Goal: Answer question/provide support: Share knowledge or assist other users

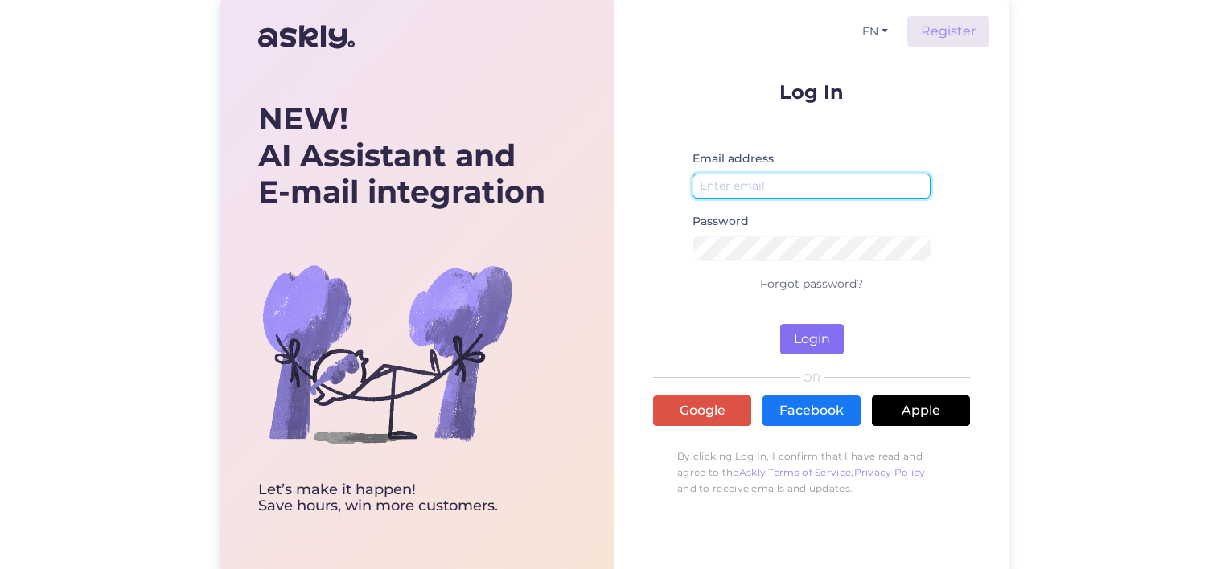
type input "[EMAIL_ADDRESS][DOMAIN_NAME]"
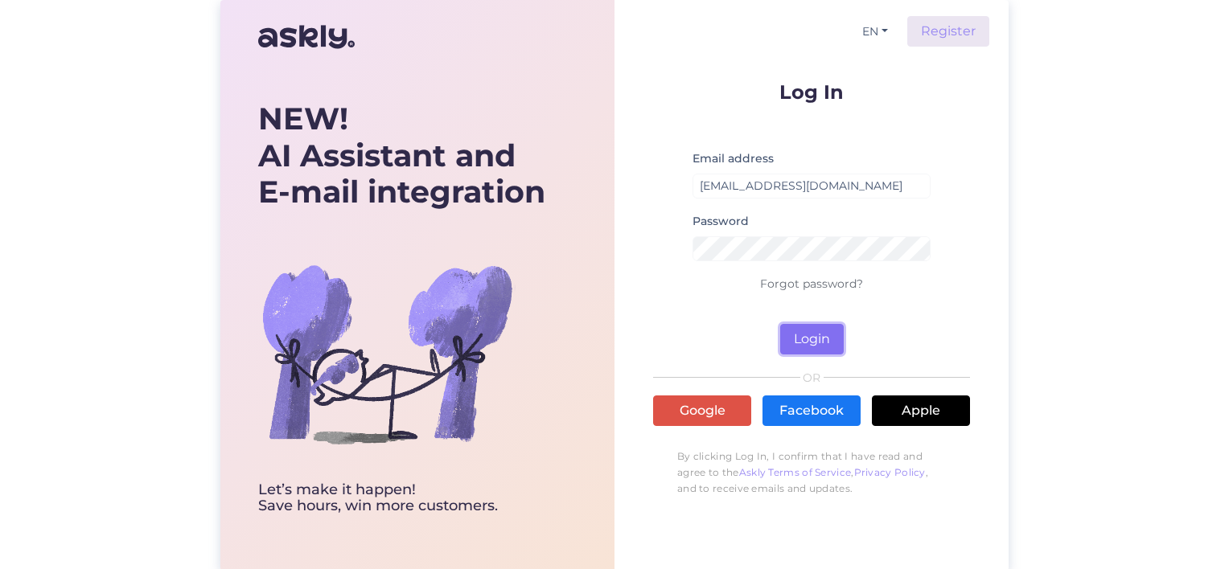
click at [838, 343] on button "Login" at bounding box center [812, 339] width 64 height 31
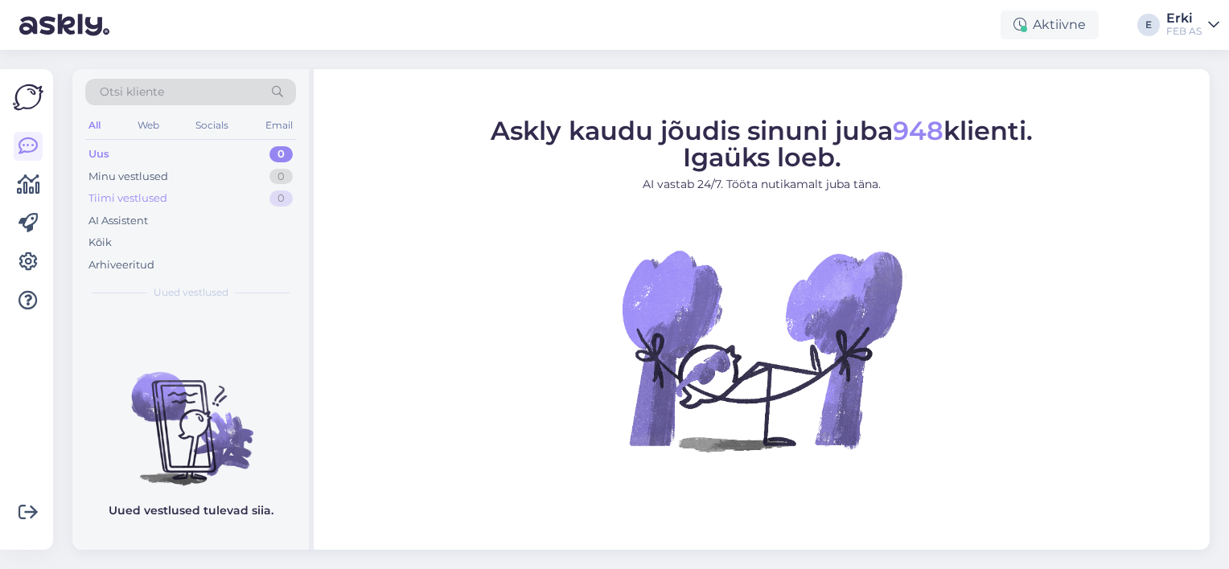
click at [110, 193] on div "Tiimi vestlused" at bounding box center [127, 199] width 79 height 16
click at [110, 193] on div "Tiimi vestlused" at bounding box center [130, 199] width 84 height 16
click at [32, 147] on icon at bounding box center [27, 146] width 19 height 19
click at [113, 196] on div "Tiimi vestlused" at bounding box center [130, 199] width 84 height 16
click at [97, 229] on div "AI Assistent" at bounding box center [190, 221] width 211 height 23
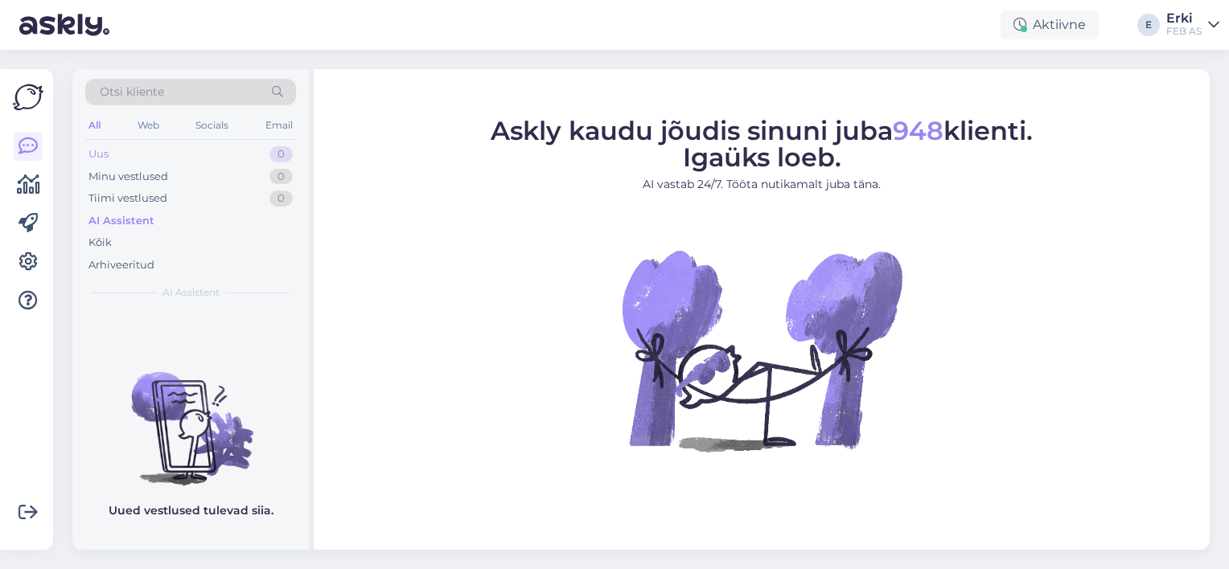
click at [92, 155] on div "Uus" at bounding box center [98, 154] width 20 height 16
click at [29, 86] on img at bounding box center [28, 97] width 31 height 31
click at [28, 102] on img at bounding box center [28, 97] width 31 height 31
click at [160, 122] on div "Web" at bounding box center [148, 125] width 28 height 21
click at [203, 129] on div "Socials" at bounding box center [212, 125] width 39 height 21
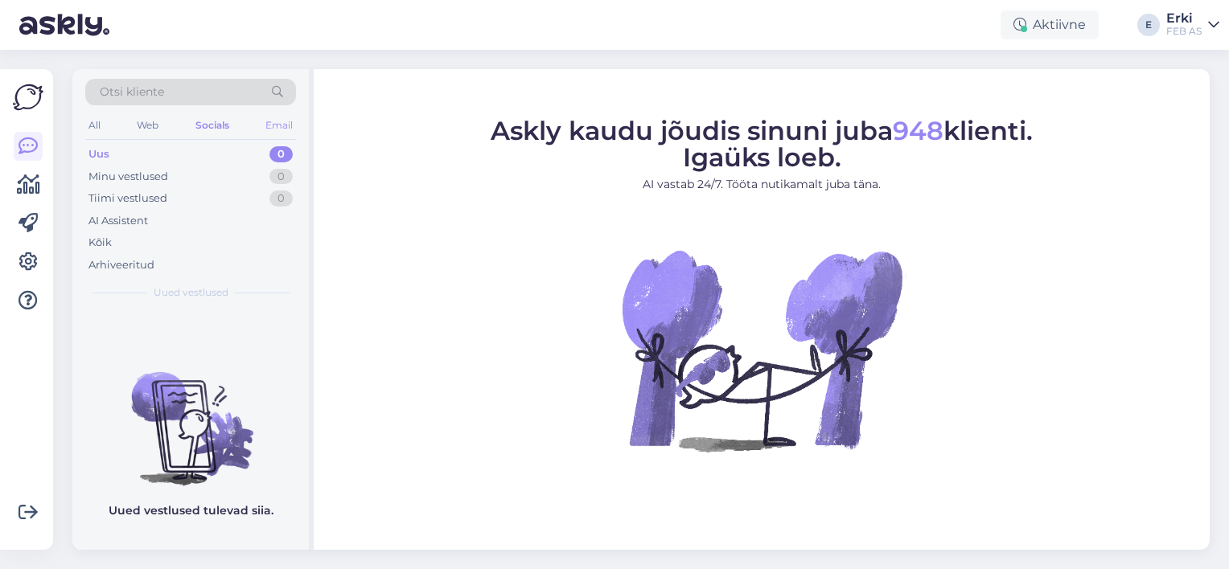
click at [262, 123] on div "Email" at bounding box center [279, 125] width 34 height 21
click at [1213, 29] on icon at bounding box center [1213, 24] width 11 height 13
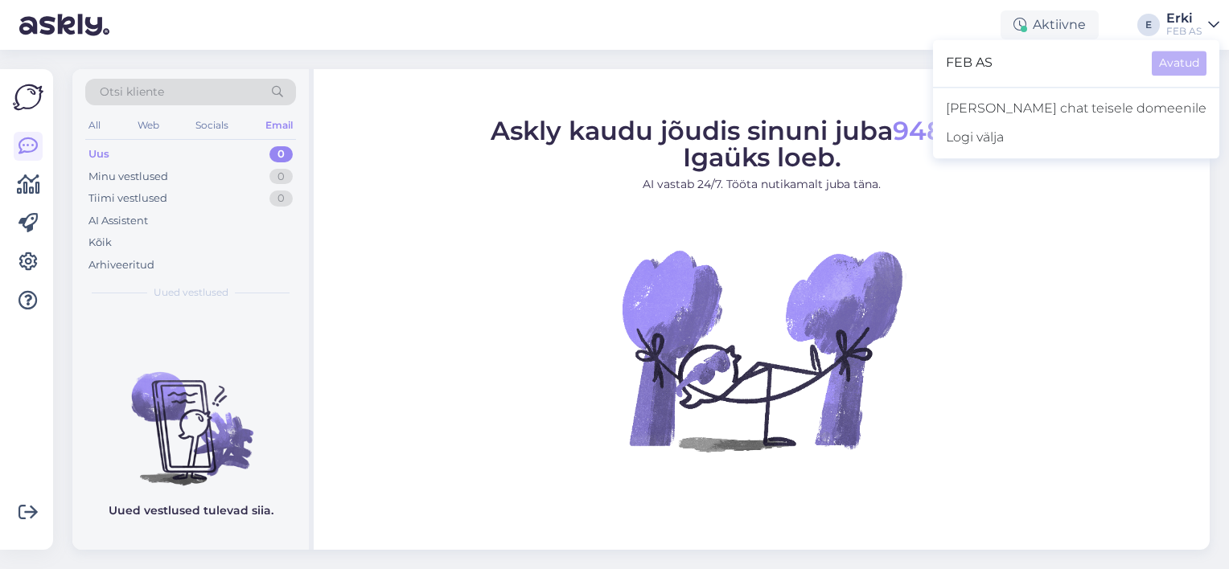
click at [1074, 199] on figure "Askly kaudu jõudis sinuni juba 948 klienti. Igaüks loeb. AI vastab 24/7. Tööta …" at bounding box center [761, 305] width 867 height 377
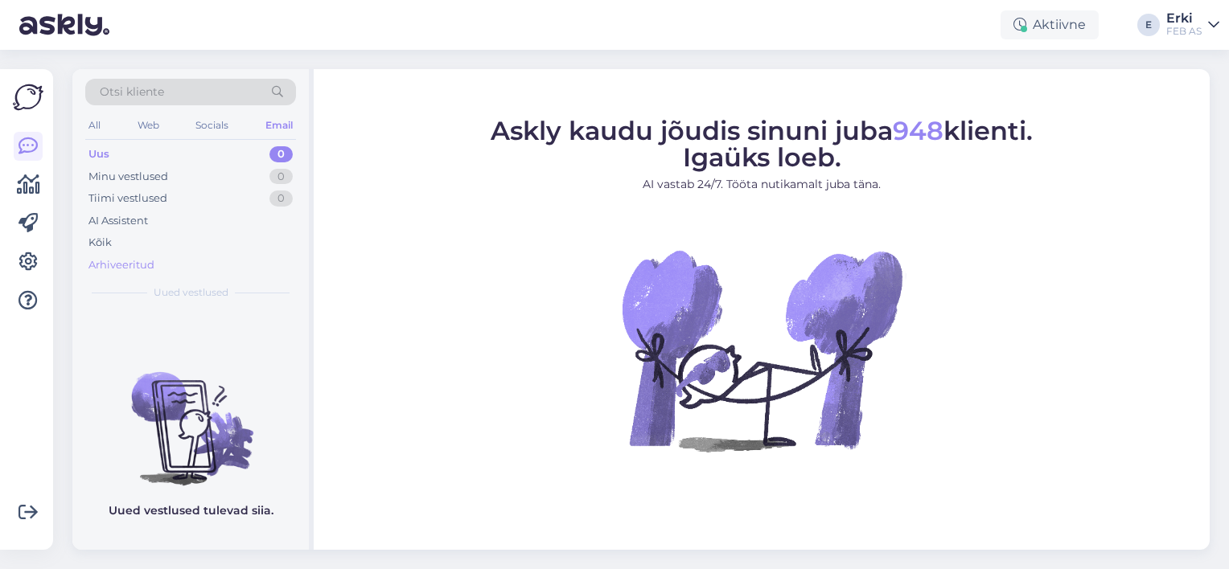
click at [114, 265] on div "Arhiveeritud" at bounding box center [121, 265] width 66 height 16
click at [101, 238] on div "Kõik" at bounding box center [99, 243] width 23 height 16
click at [35, 179] on icon at bounding box center [28, 184] width 23 height 19
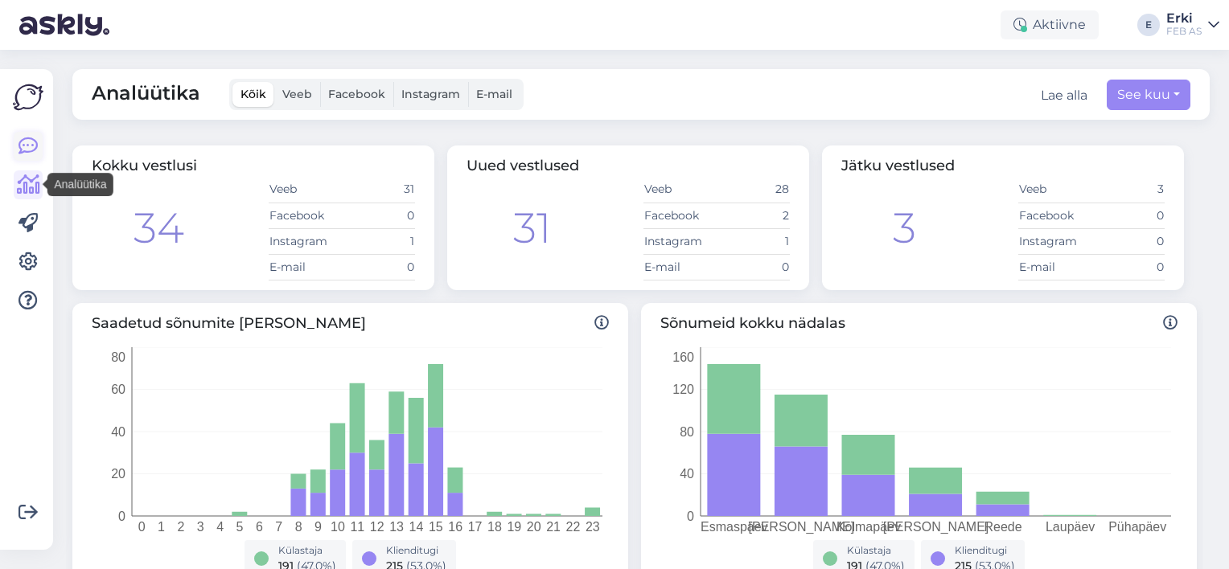
click at [16, 142] on link at bounding box center [28, 146] width 29 height 29
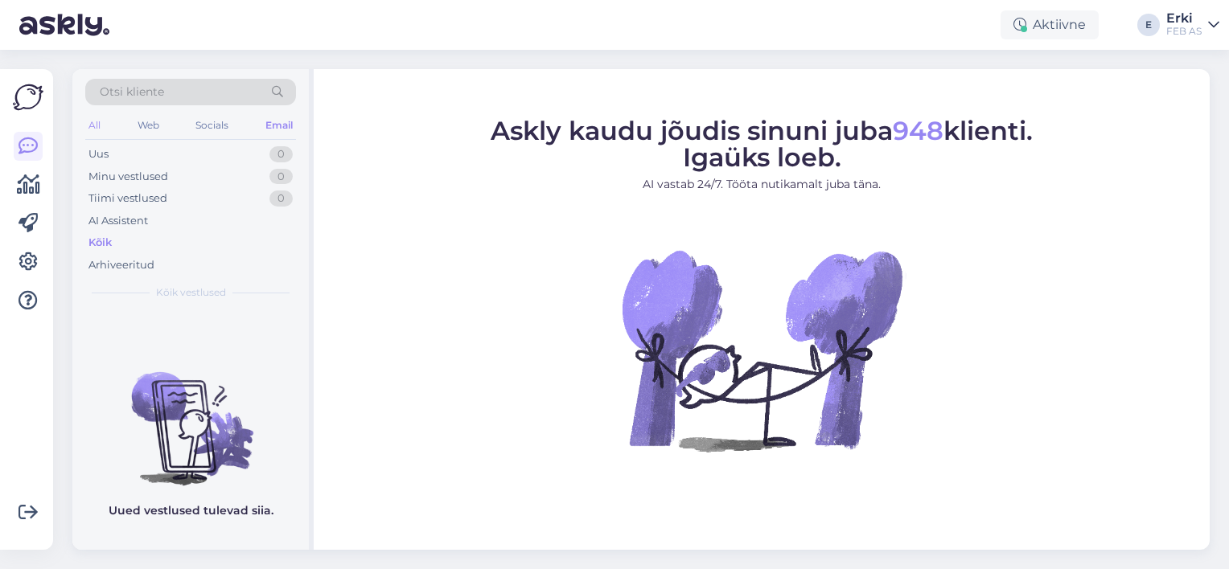
click at [90, 123] on div "All" at bounding box center [94, 125] width 18 height 21
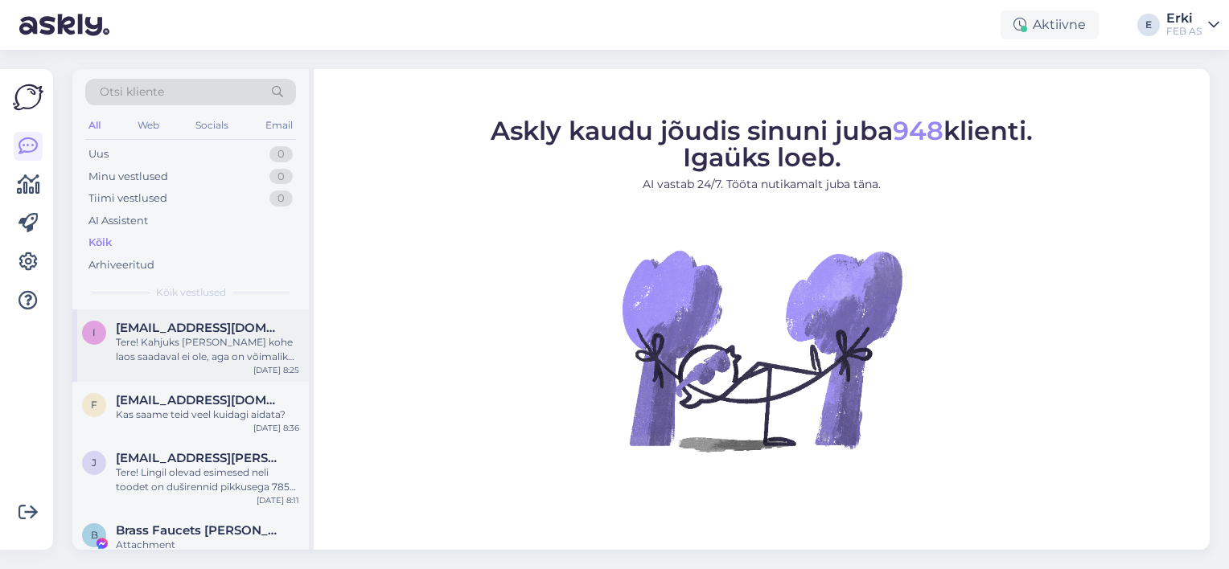
click at [203, 346] on div "Tere! Kahjuks [PERSON_NAME] kohe laos saadaval ei ole, aga on võimalik tellida.…" at bounding box center [207, 349] width 183 height 29
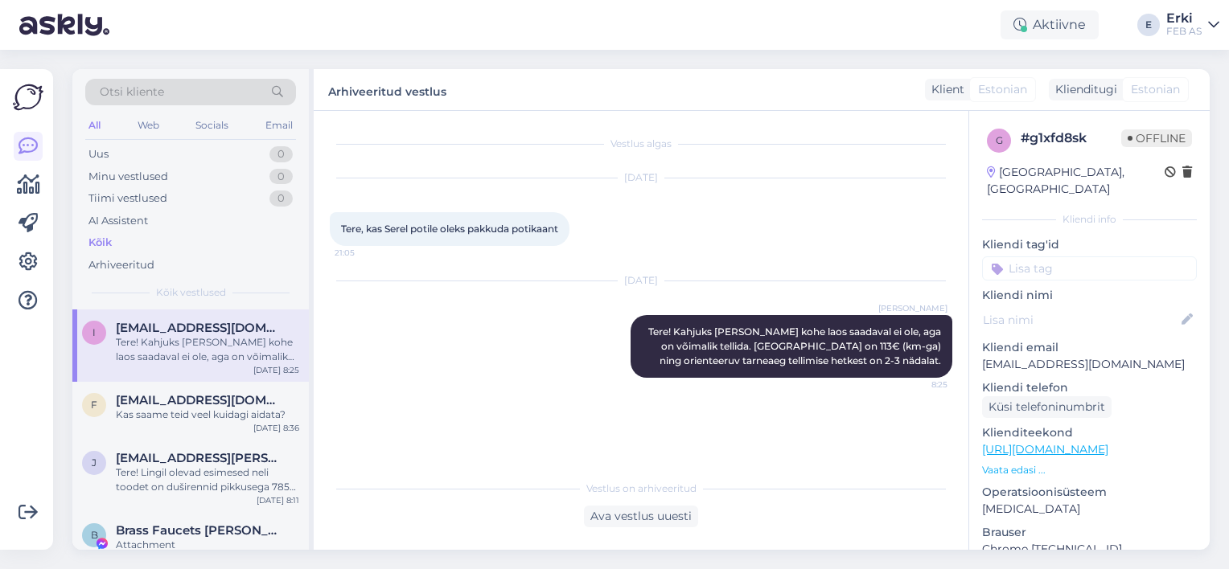
click at [635, 138] on div "Vestlus algas" at bounding box center [641, 144] width 622 height 14
click at [630, 517] on div "Ava vestlus uuesti" at bounding box center [641, 517] width 114 height 22
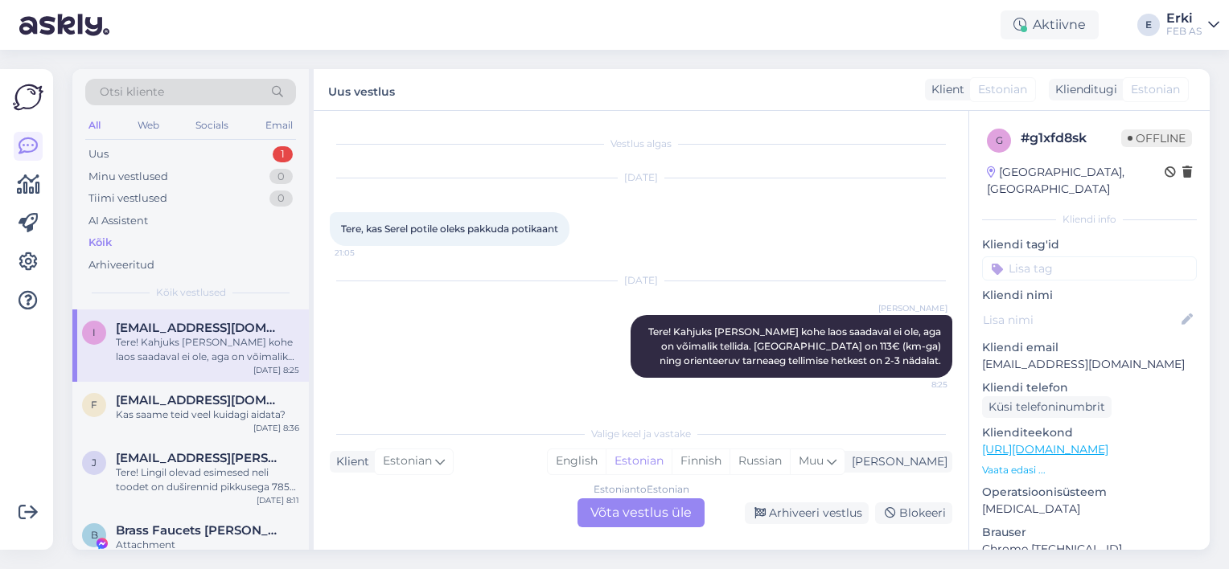
click at [138, 93] on span "Otsi kliente" at bounding box center [132, 92] width 64 height 17
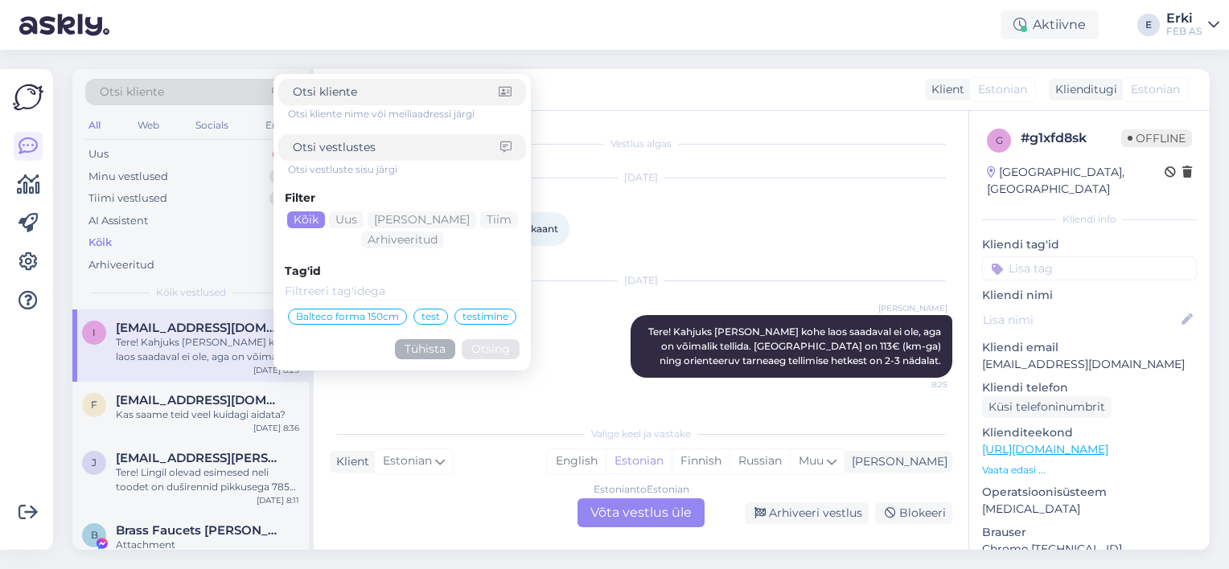
click at [421, 347] on button "Tühista" at bounding box center [425, 349] width 60 height 20
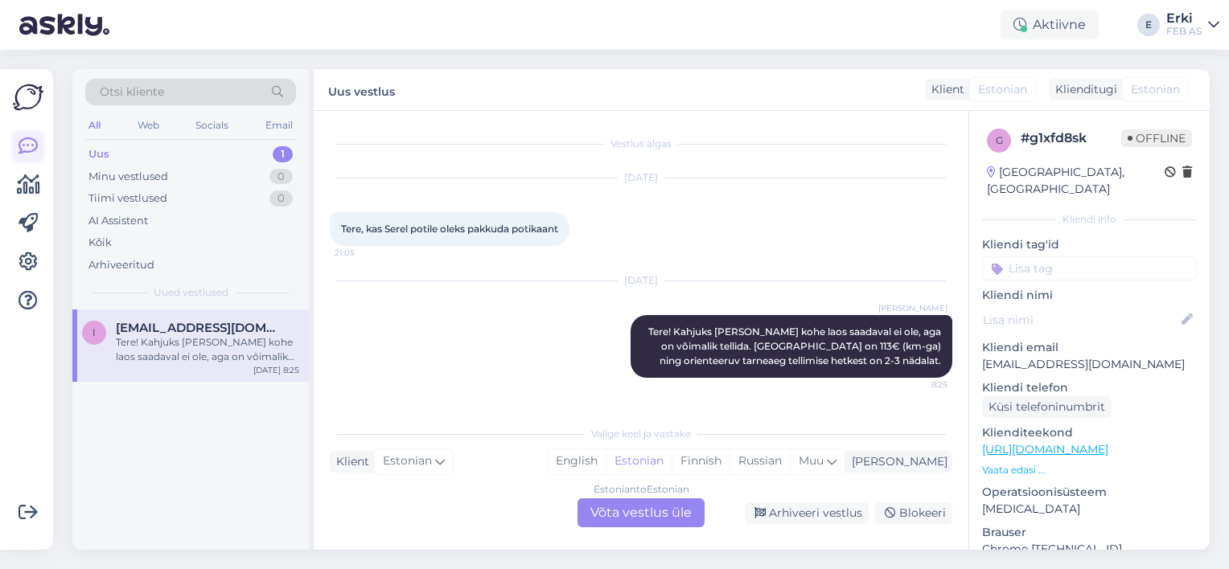
click at [29, 150] on icon at bounding box center [27, 146] width 19 height 19
click at [113, 196] on div "Tiimi vestlused" at bounding box center [127, 199] width 79 height 16
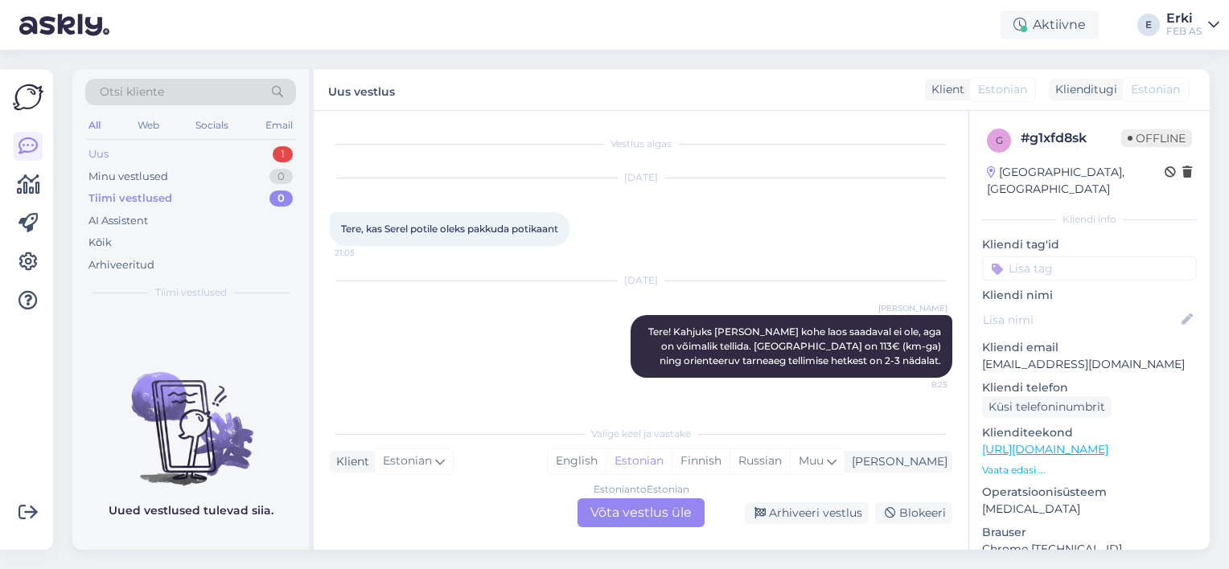
click at [94, 150] on div "Uus" at bounding box center [98, 154] width 20 height 16
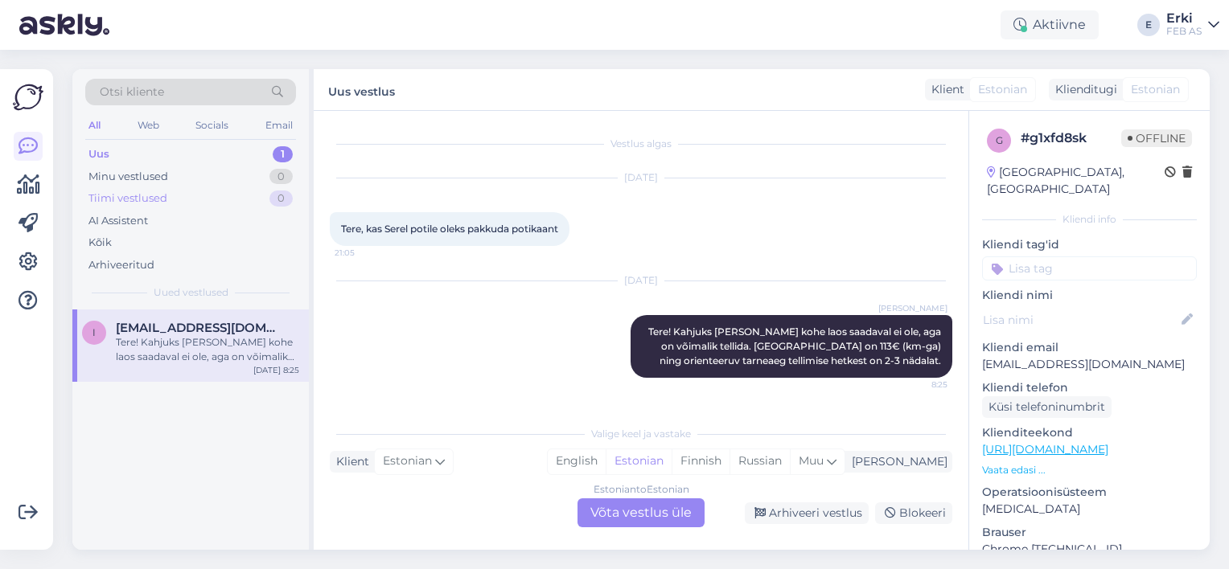
click at [161, 198] on div "Tiimi vestlused" at bounding box center [127, 199] width 79 height 16
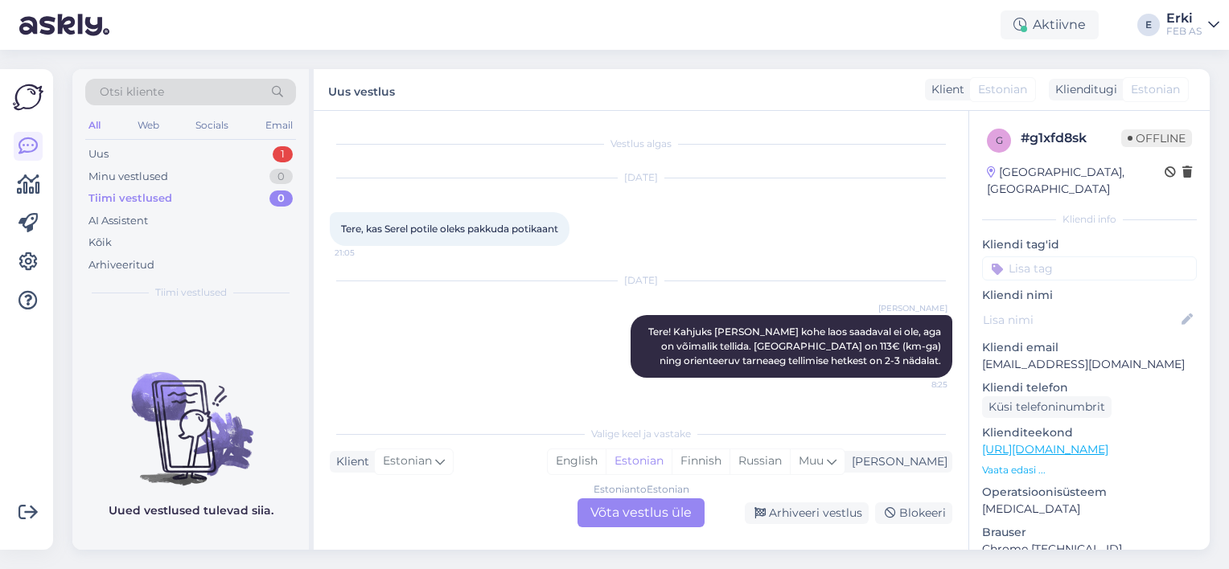
click at [170, 92] on div "Otsi kliente" at bounding box center [190, 92] width 211 height 27
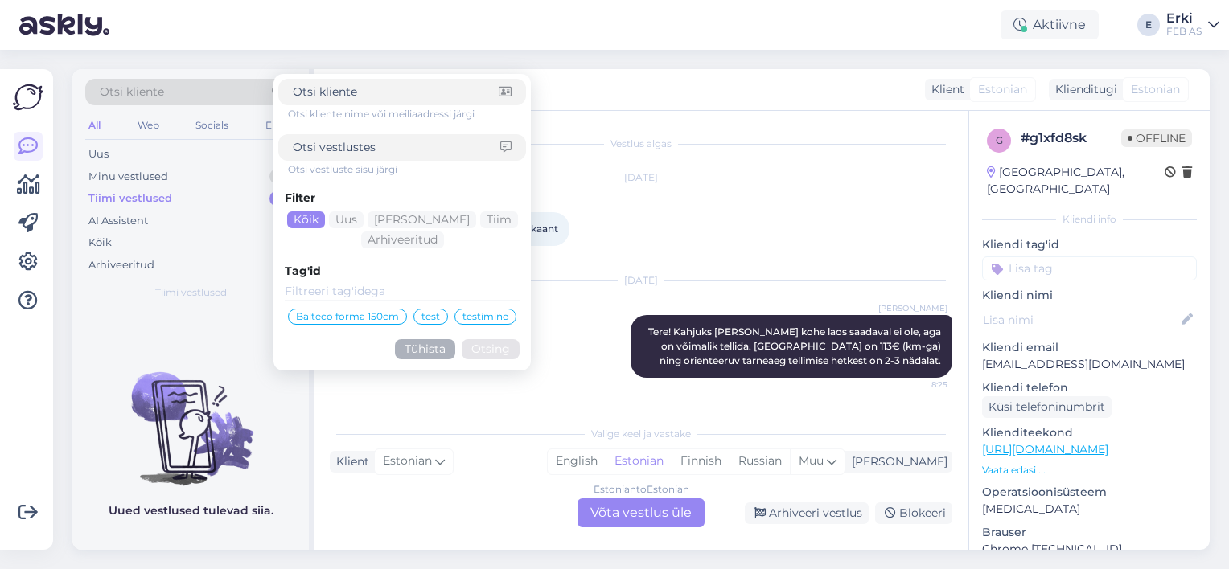
click at [515, 405] on div "Vestlus algas [DATE] Tere, kas Serel potile oleks pakkuda potikaant 21:05 [DATE…" at bounding box center [641, 330] width 655 height 439
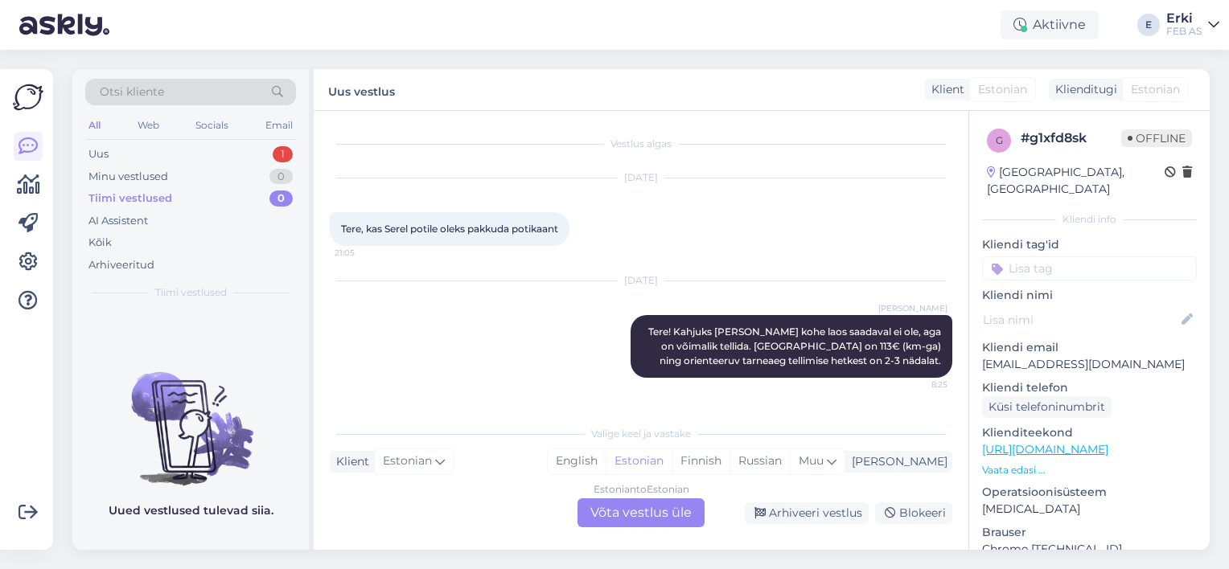
click at [162, 138] on div "All Web Socials Email" at bounding box center [190, 127] width 211 height 25
click at [166, 148] on div "Uus 1" at bounding box center [190, 154] width 211 height 23
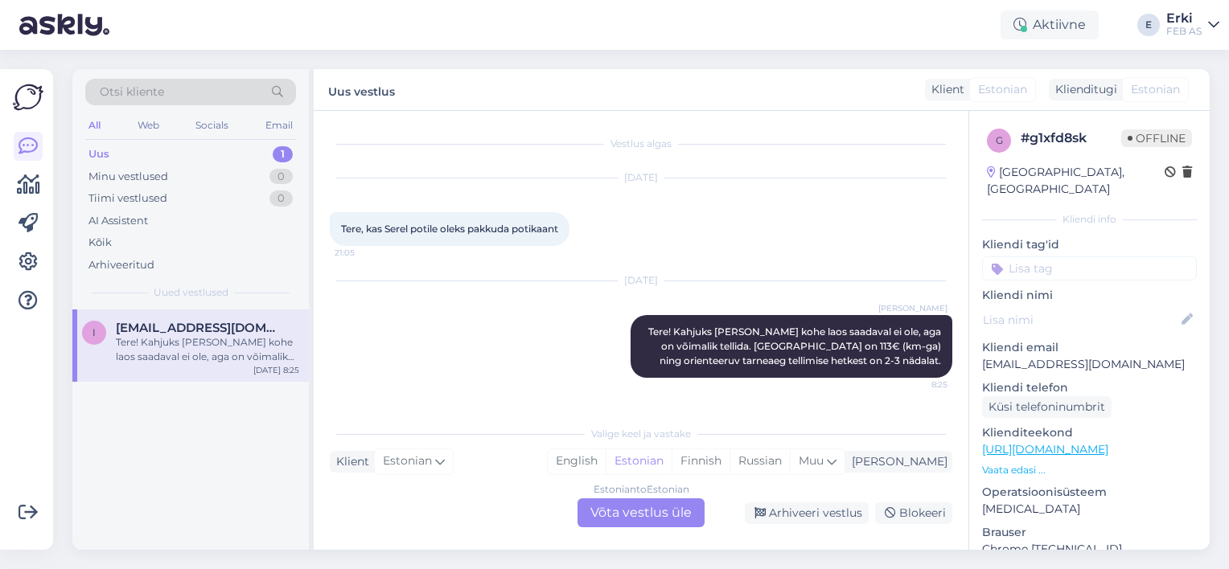
click at [109, 143] on div "Uus 1" at bounding box center [190, 154] width 211 height 23
click at [117, 162] on div "Uus 1" at bounding box center [190, 154] width 211 height 23
drag, startPoint x: 154, startPoint y: 351, endPoint x: 633, endPoint y: 407, distance: 481.8
click at [633, 407] on div "Vestlus algas [DATE] Tere, kas Serel potile oleks pakkuda potikaant 21:05 [DATE…" at bounding box center [641, 330] width 655 height 439
click at [148, 199] on div "Tiimi vestlused" at bounding box center [127, 199] width 79 height 16
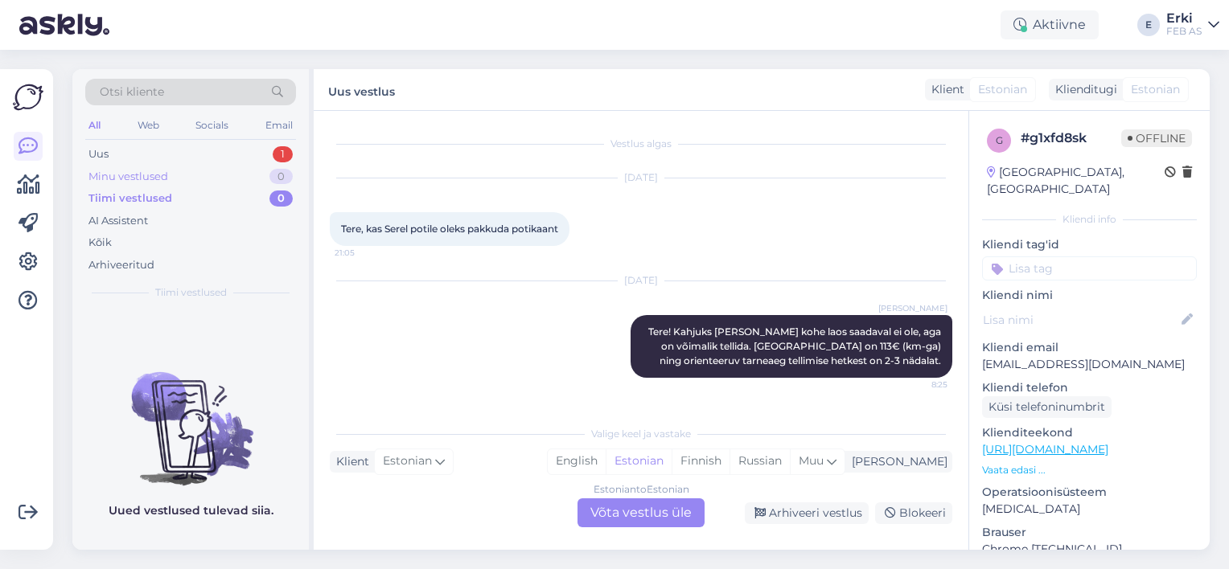
click at [144, 180] on div "Minu vestlused" at bounding box center [128, 177] width 80 height 16
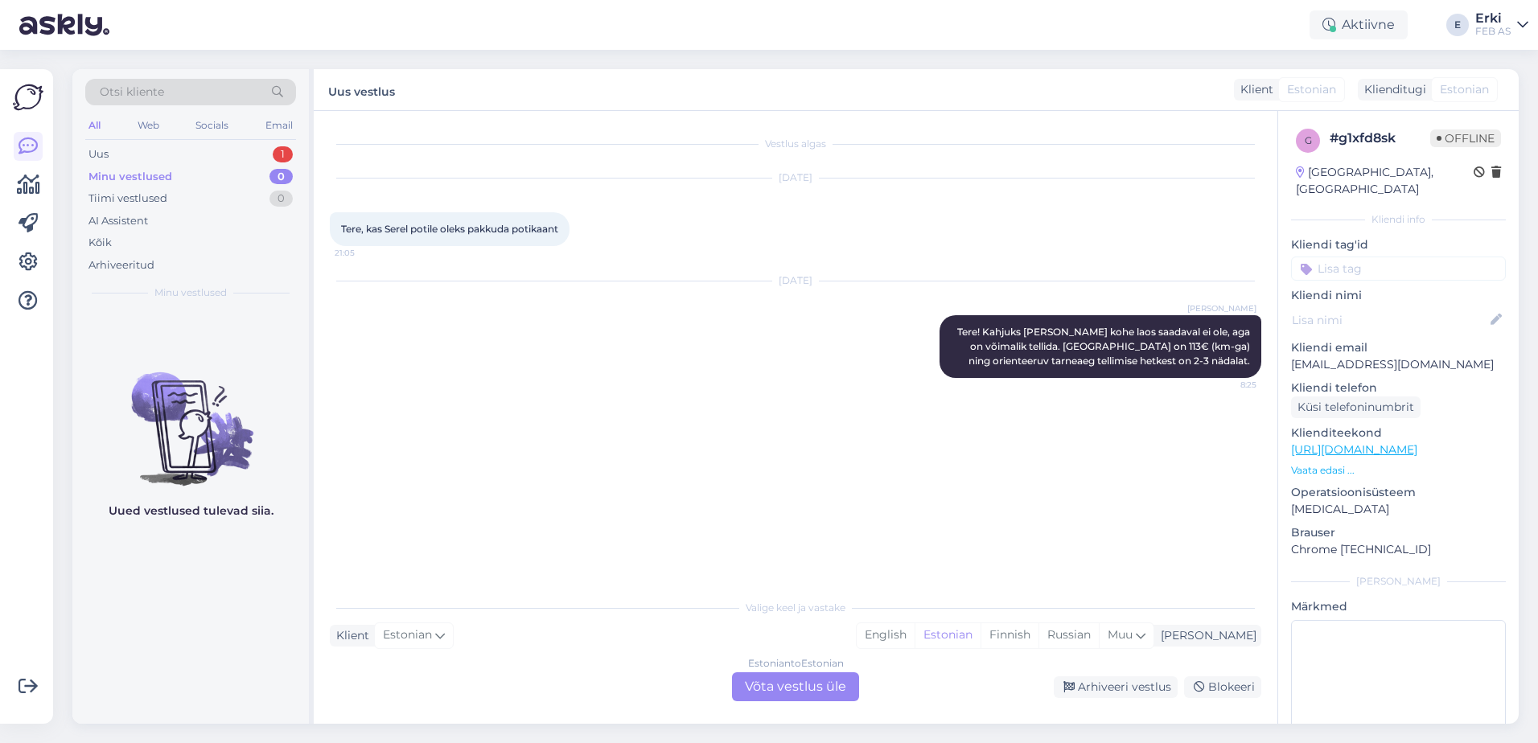
click at [84, 148] on div "Otsi kliente All Web Socials Email Uus 1 Minu vestlused 0 Tiimi vestlused 0 AI …" at bounding box center [190, 189] width 236 height 240
click at [110, 158] on div "Uus 1" at bounding box center [190, 154] width 211 height 23
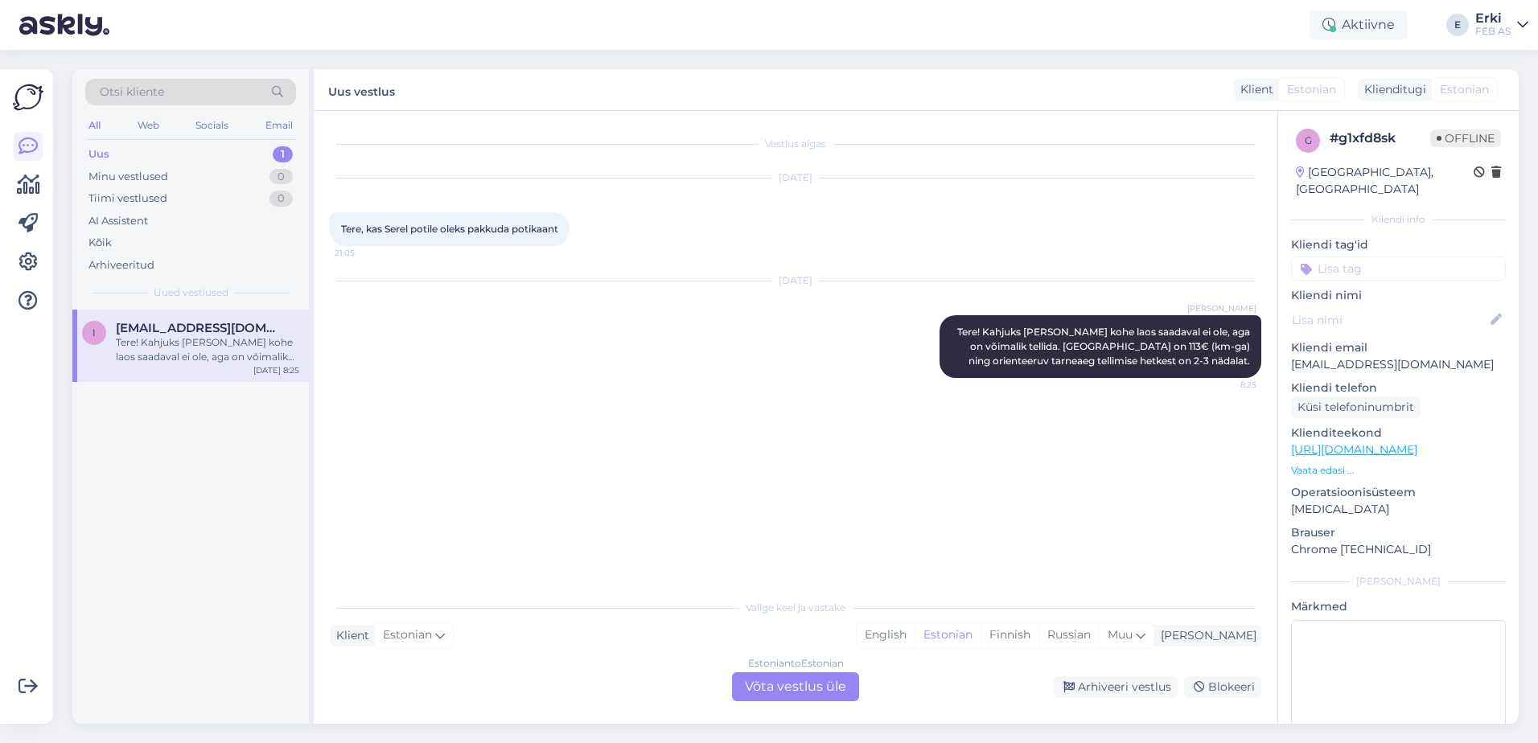
click at [232, 340] on div "Tere! Kahjuks [PERSON_NAME] kohe laos saadaval ei ole, aga on võimalik tellida.…" at bounding box center [207, 349] width 183 height 29
drag, startPoint x: 228, startPoint y: 342, endPoint x: 872, endPoint y: 483, distance: 658.7
click at [871, 484] on div "Vestlus algas [DATE] Tere, kas Serel potile oleks pakkuda potikaant 21:05 [DATE…" at bounding box center [803, 352] width 946 height 450
